Goal: Find specific page/section: Find specific page/section

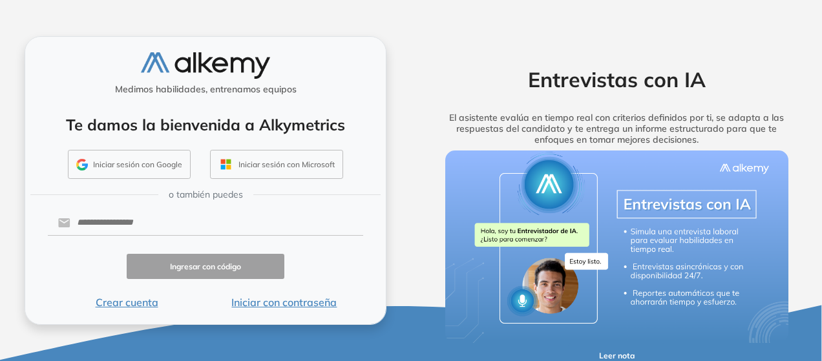
click at [142, 166] on button "Iniciar sesión con Google" at bounding box center [129, 165] width 123 height 30
click at [121, 161] on button "Iniciar sesión con Google" at bounding box center [129, 165] width 123 height 30
click at [139, 169] on button "Iniciar sesión con Google" at bounding box center [129, 165] width 123 height 30
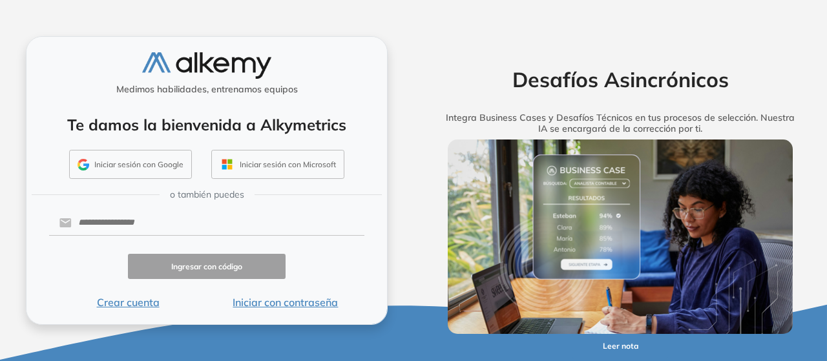
click at [138, 165] on button "Iniciar sesión con Google" at bounding box center [130, 165] width 123 height 30
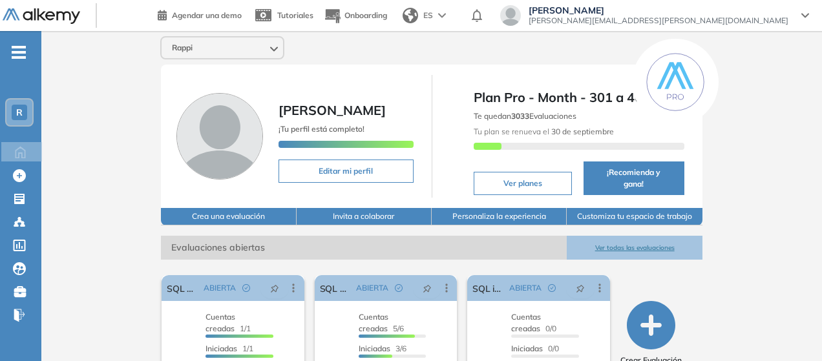
click at [643, 236] on button "Ver todas las evaluaciones" at bounding box center [633, 248] width 135 height 24
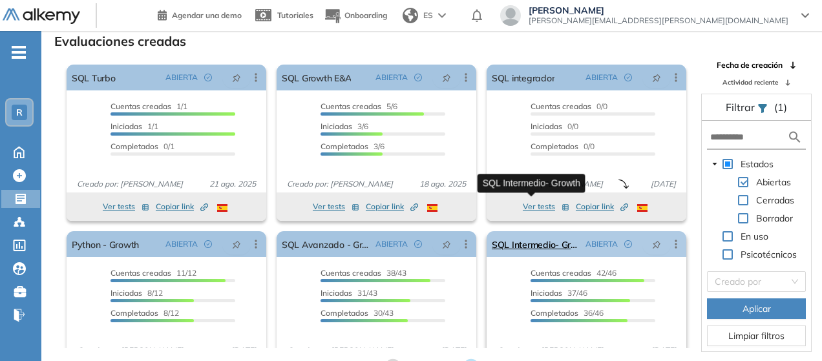
scroll to position [44, 0]
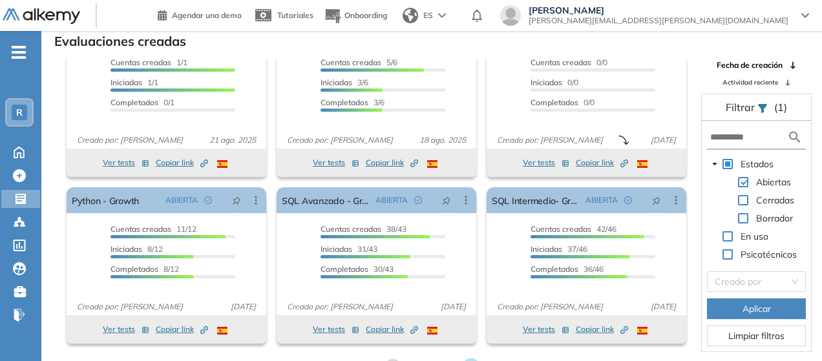
click at [474, 358] on icon at bounding box center [470, 366] width 17 height 17
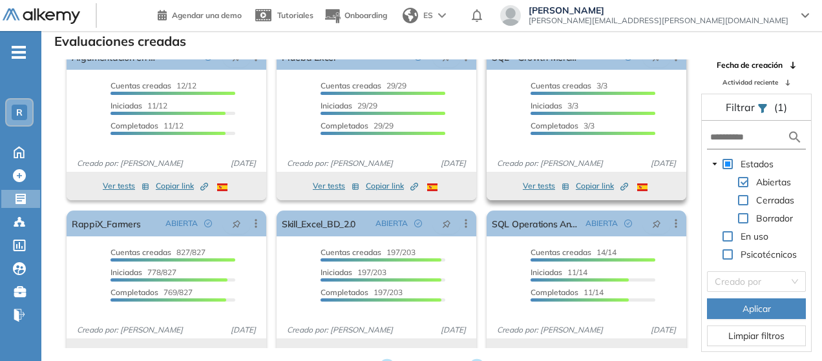
scroll to position [0, 0]
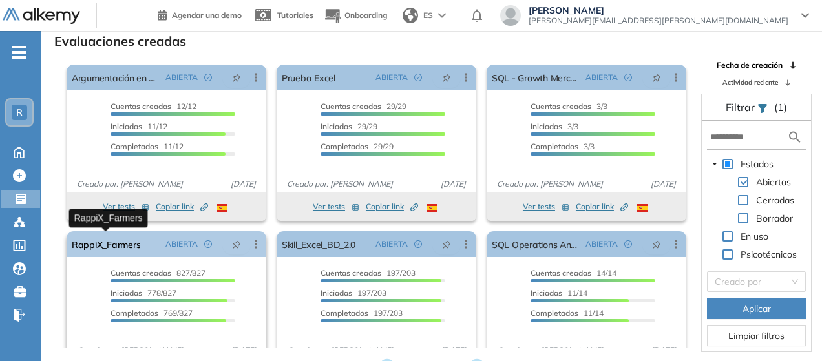
click at [123, 241] on link "RappiX_Farmers" at bounding box center [106, 244] width 68 height 26
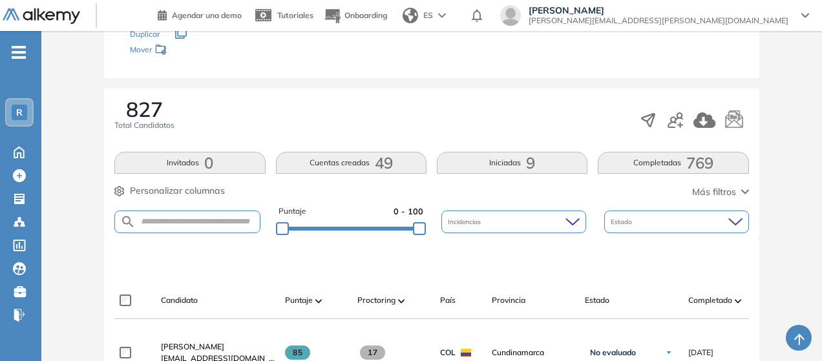
scroll to position [156, 0]
click at [182, 216] on input "text" at bounding box center [197, 221] width 123 height 10
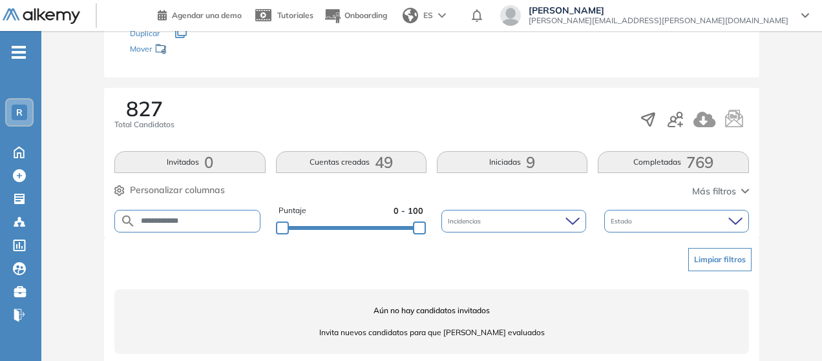
scroll to position [174, 0]
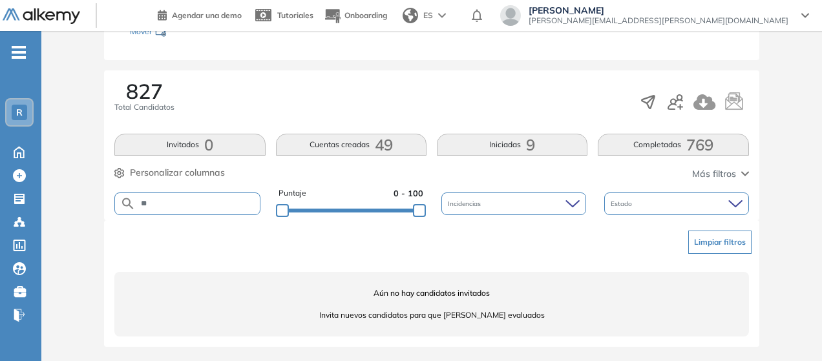
type input "*"
type input "******"
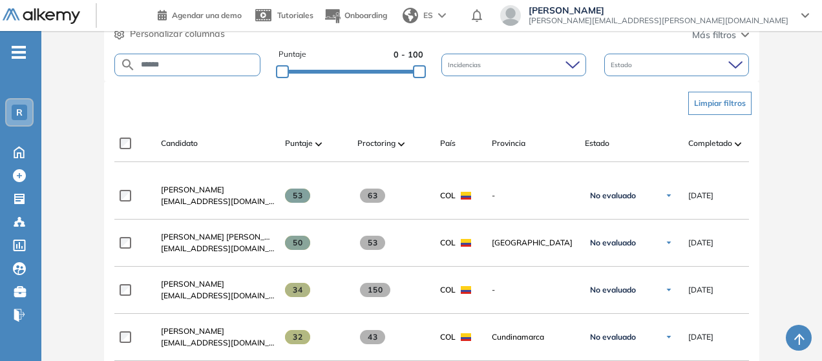
scroll to position [331, 0]
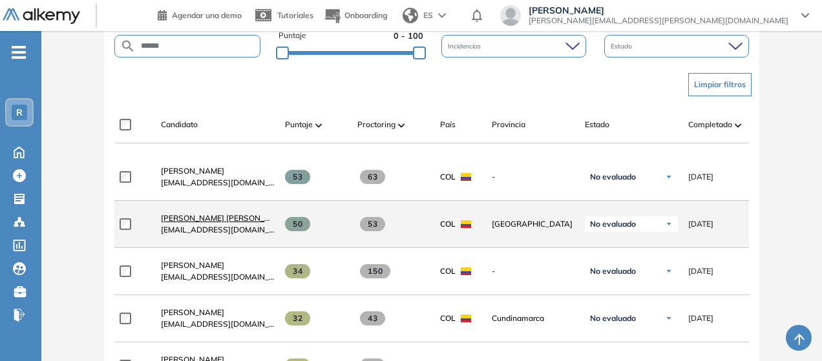
click at [211, 222] on span "[PERSON_NAME] [PERSON_NAME] [PERSON_NAME]" at bounding box center [258, 218] width 194 height 10
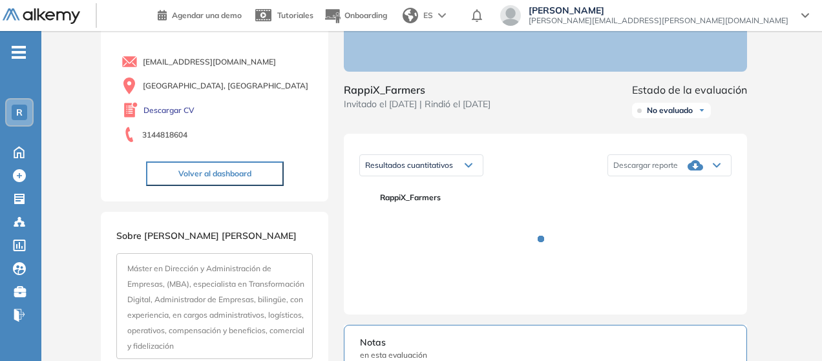
scroll to position [99, 0]
